Goal: Find specific page/section: Find specific page/section

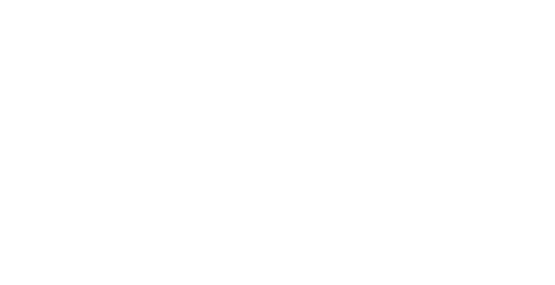
select select "Song"
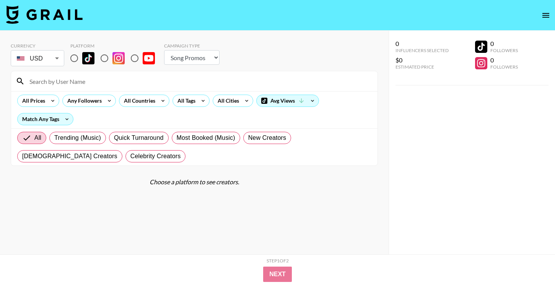
click at [72, 57] on input "radio" at bounding box center [74, 58] width 16 height 16
radio input "true"
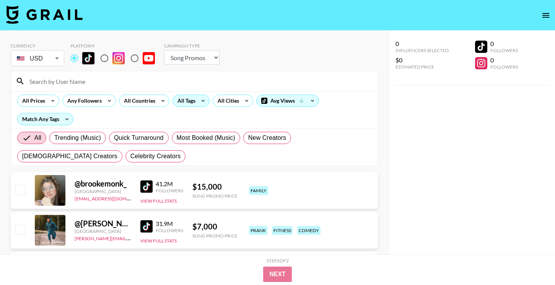
click at [189, 102] on div "All Tags" at bounding box center [185, 100] width 24 height 11
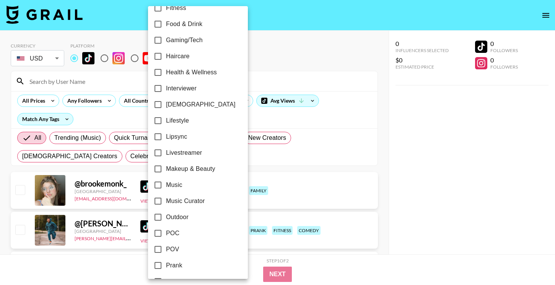
scroll to position [287, 0]
click at [191, 194] on label "Music Curator" at bounding box center [193, 200] width 86 height 16
click at [166, 194] on input "Music Curator" at bounding box center [158, 200] width 16 height 16
checkbox input "true"
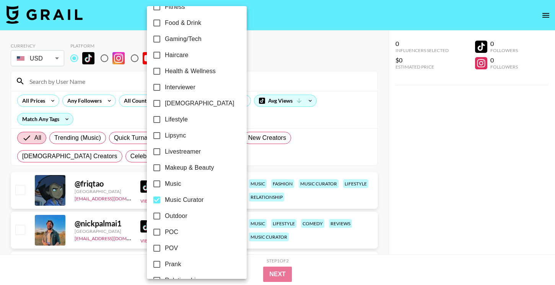
click at [432, 211] on div at bounding box center [277, 142] width 555 height 285
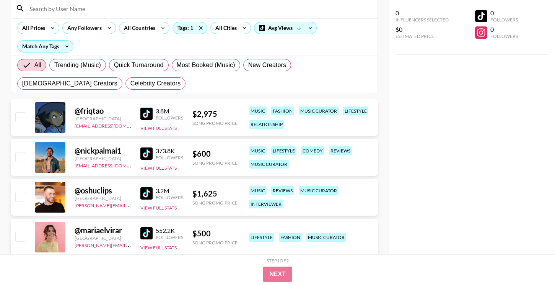
scroll to position [71, 0]
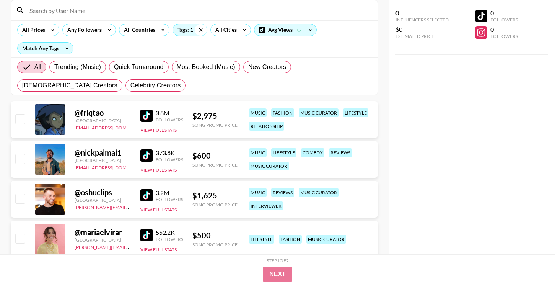
click at [204, 28] on icon at bounding box center [201, 29] width 12 height 11
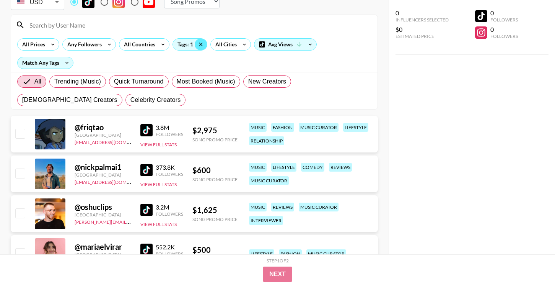
scroll to position [35, 0]
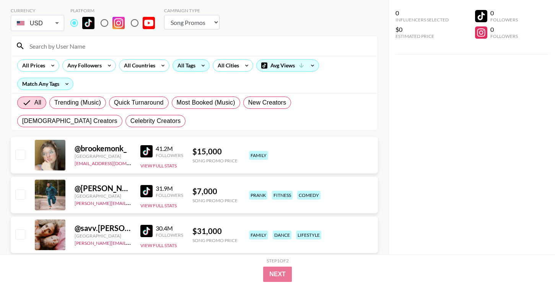
click at [139, 53] on div at bounding box center [194, 46] width 367 height 20
click at [132, 46] on input at bounding box center [199, 46] width 348 height 12
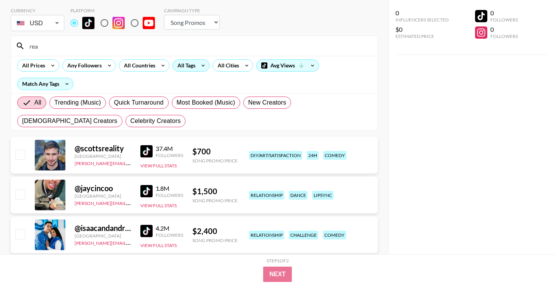
type input "reac"
